Goal: Task Accomplishment & Management: Manage account settings

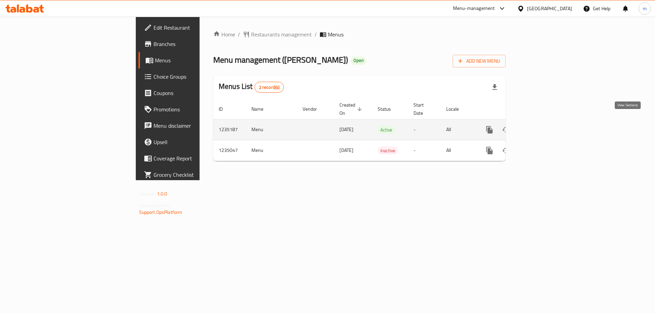
click at [542, 126] on icon "enhanced table" at bounding box center [538, 130] width 8 height 8
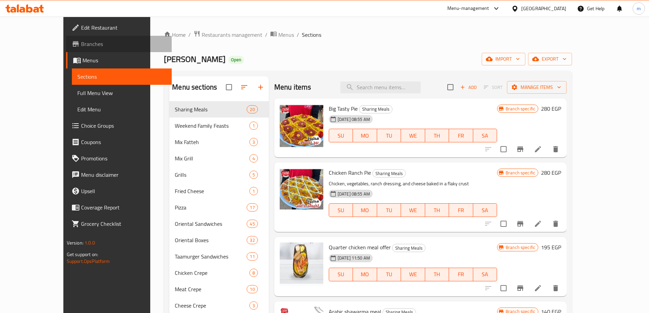
click at [66, 49] on link "Branches" at bounding box center [119, 44] width 106 height 16
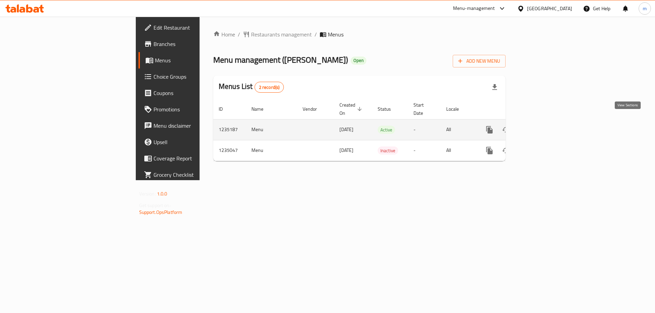
click at [547, 122] on link "enhanced table" at bounding box center [538, 130] width 16 height 16
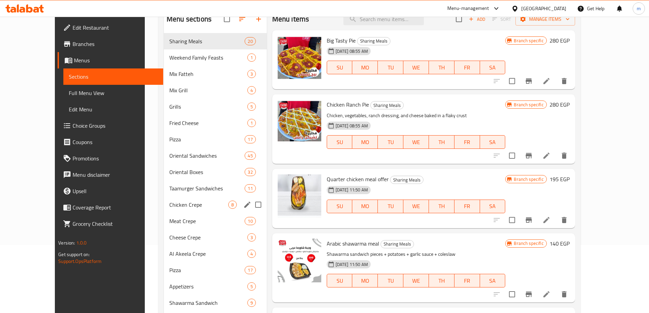
scroll to position [102, 0]
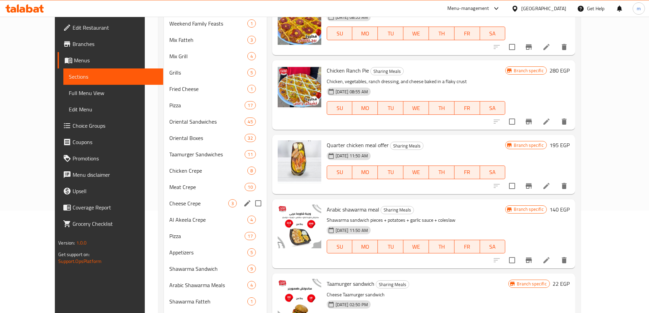
click at [164, 211] on div "Cheese Crepe 3" at bounding box center [215, 203] width 103 height 16
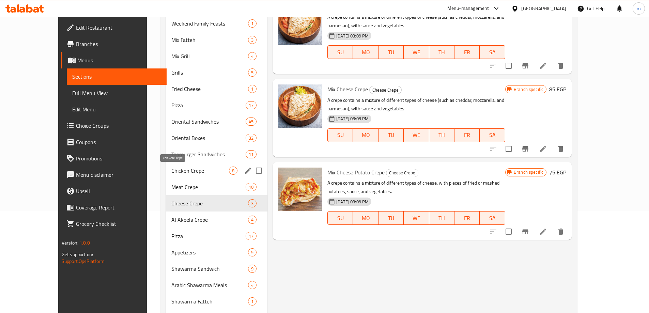
click at [179, 174] on span "Chicken Crepe" at bounding box center [200, 171] width 58 height 8
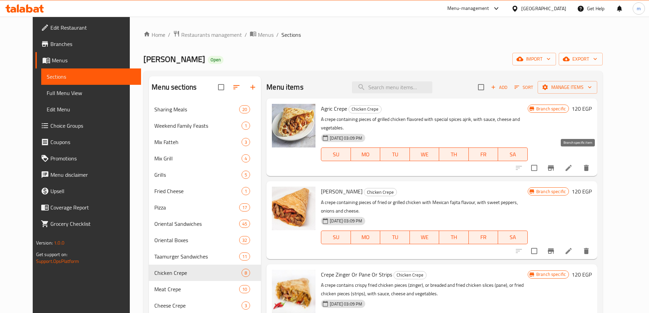
click at [555, 164] on icon "Branch-specific-item" at bounding box center [551, 168] width 8 height 8
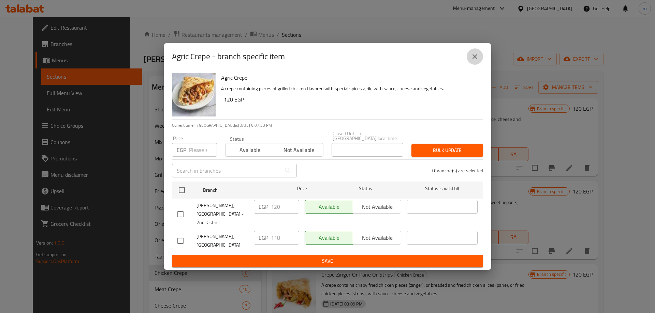
click at [475, 59] on icon "close" at bounding box center [474, 56] width 5 height 5
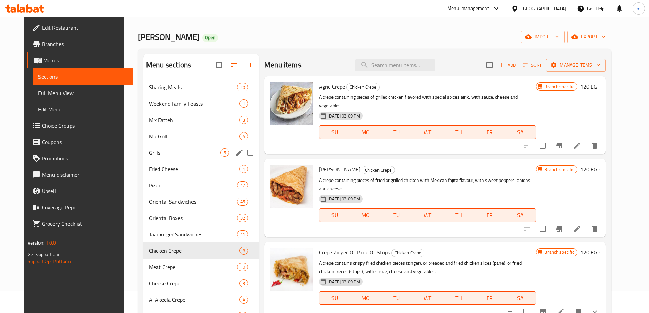
scroll to position [34, 0]
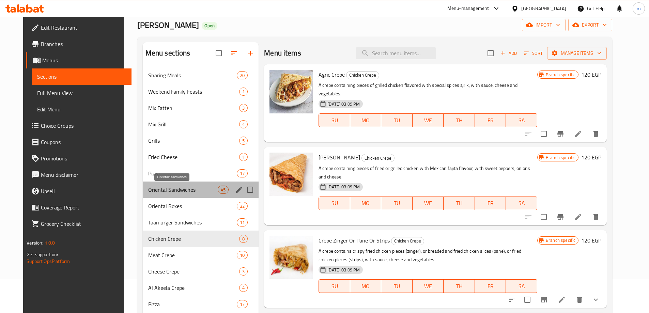
click at [183, 188] on span "Oriental Sandwiches" at bounding box center [183, 190] width 70 height 8
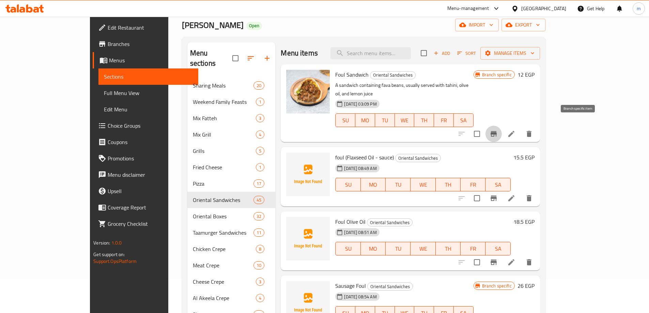
click at [497, 131] on icon "Branch-specific-item" at bounding box center [494, 133] width 6 height 5
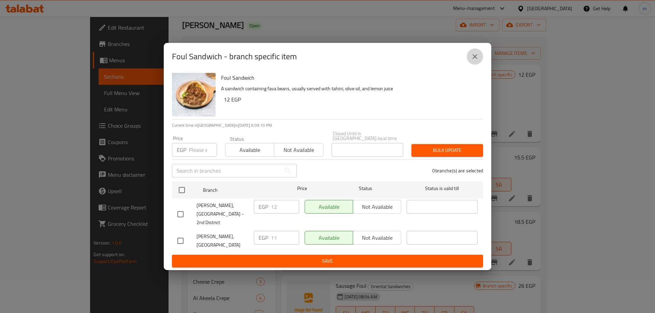
click at [472, 60] on icon "close" at bounding box center [474, 57] width 8 height 8
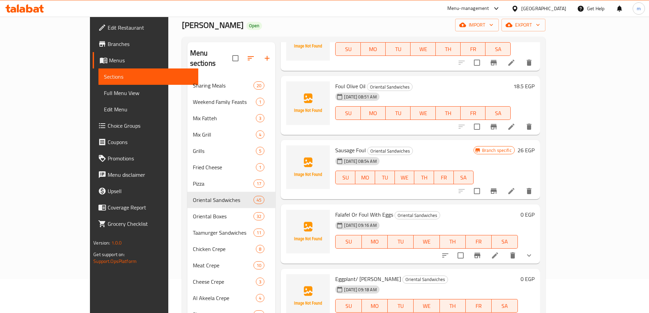
scroll to position [170, 0]
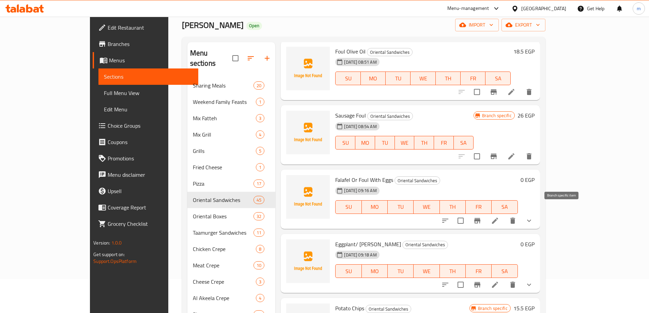
click at [481, 218] on icon "Branch-specific-item" at bounding box center [478, 220] width 6 height 5
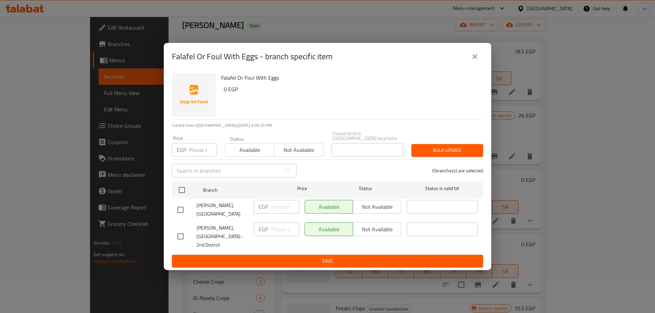
click at [473, 60] on icon "close" at bounding box center [474, 57] width 8 height 8
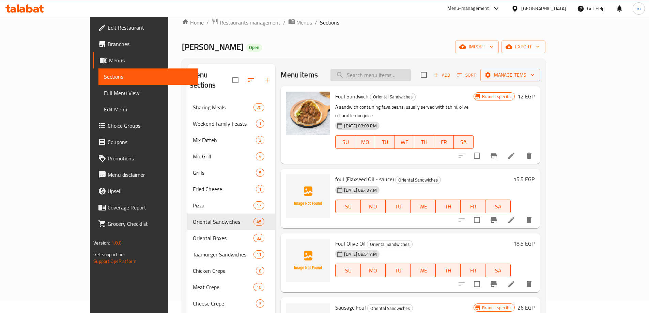
scroll to position [0, 0]
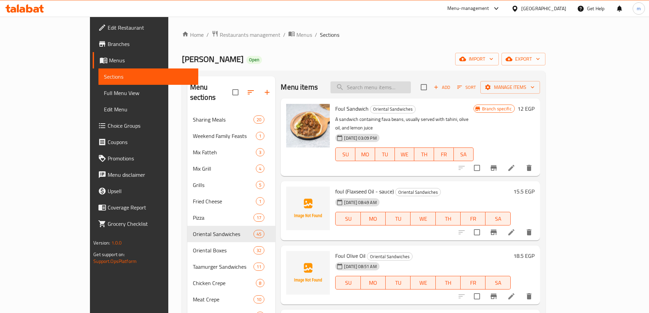
click at [408, 87] on input "search" at bounding box center [371, 87] width 80 height 12
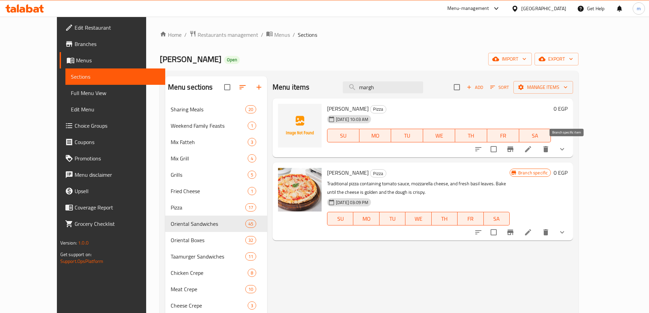
type input "margh"
click at [519, 150] on button "Branch-specific-item" at bounding box center [511, 149] width 16 height 16
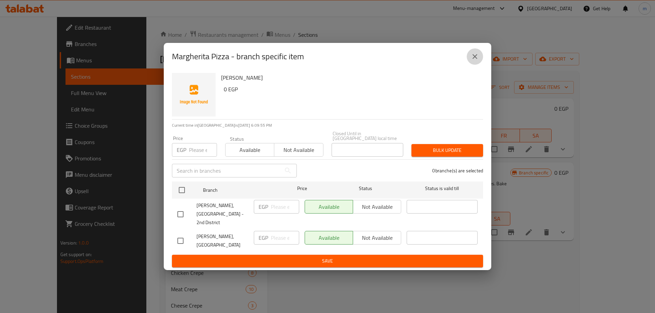
click at [478, 60] on icon "close" at bounding box center [474, 57] width 8 height 8
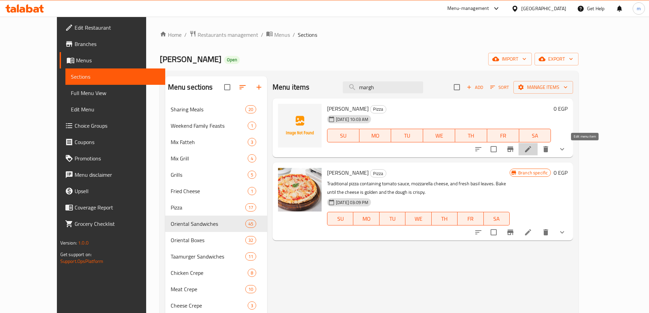
click at [533, 153] on icon at bounding box center [528, 149] width 8 height 8
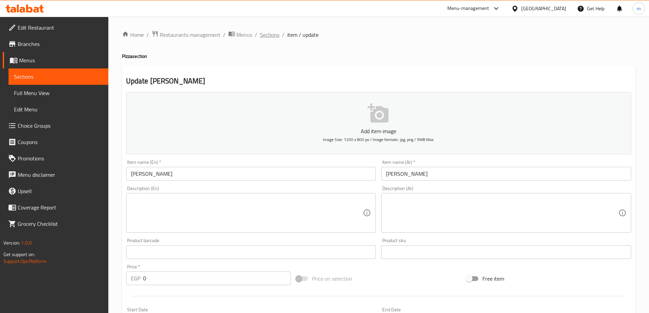
click at [271, 31] on span "Sections" at bounding box center [269, 35] width 19 height 8
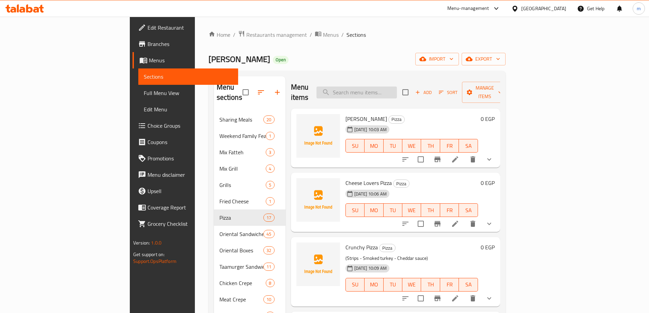
click at [397, 87] on input "search" at bounding box center [357, 93] width 80 height 12
click at [460, 220] on icon at bounding box center [455, 224] width 8 height 8
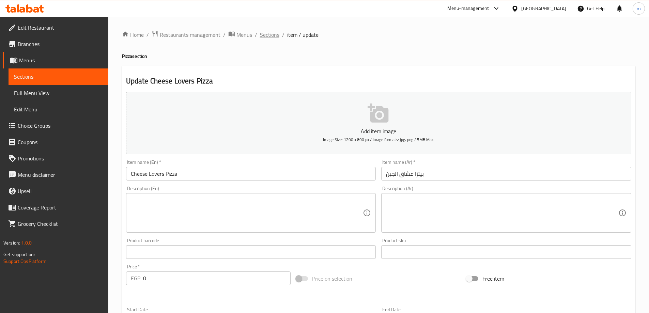
click at [266, 32] on span "Sections" at bounding box center [269, 35] width 19 height 8
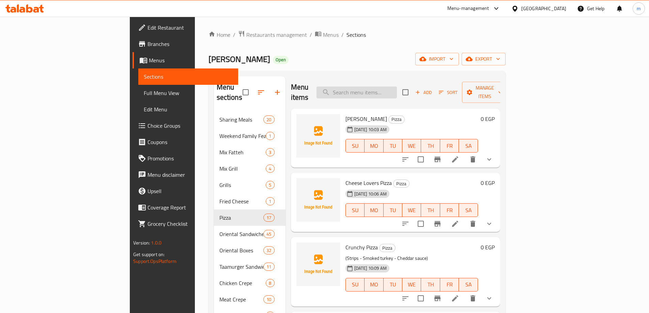
click at [389, 92] on input "search" at bounding box center [357, 93] width 80 height 12
click at [406, 81] on div "Menu items Add Sort Manage items" at bounding box center [395, 92] width 209 height 32
click at [397, 87] on input "search" at bounding box center [357, 93] width 80 height 12
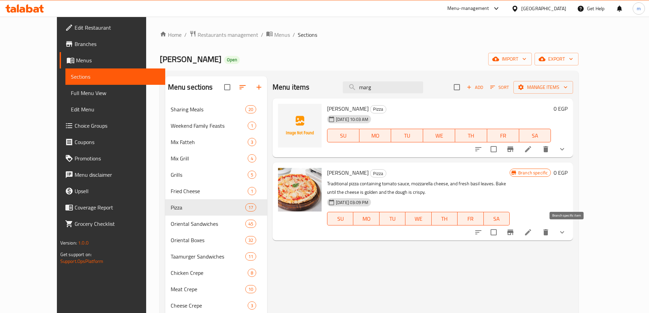
type input "marg"
click at [519, 230] on button "Branch-specific-item" at bounding box center [511, 232] width 16 height 16
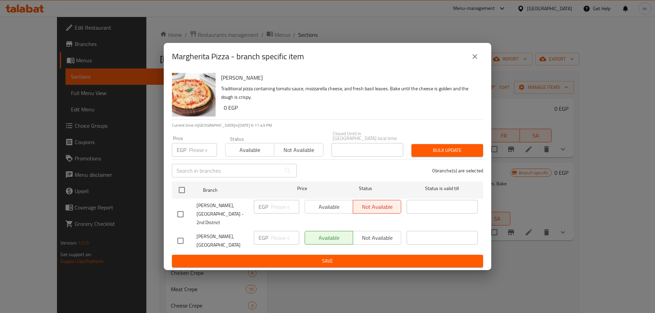
click at [476, 61] on icon "close" at bounding box center [474, 57] width 8 height 8
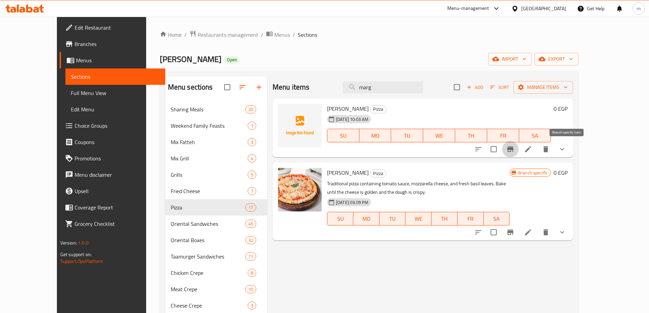
click at [515, 149] on icon "Branch-specific-item" at bounding box center [511, 149] width 8 height 8
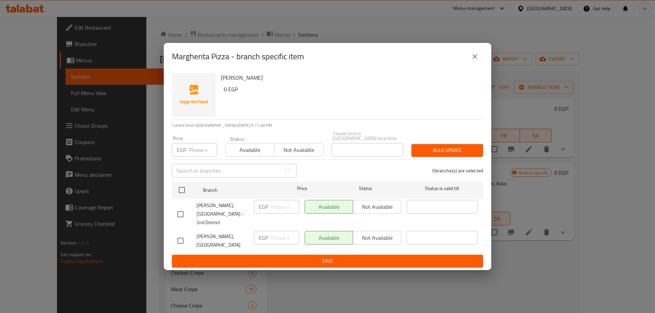
click at [365, 231] on div "Available Not available" at bounding box center [352, 238] width 96 height 14
click at [477, 59] on icon "close" at bounding box center [474, 56] width 5 height 5
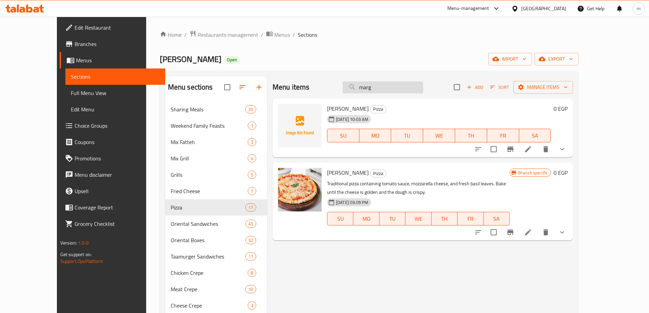
click at [417, 92] on input "marg" at bounding box center [383, 87] width 80 height 12
